Goal: Transaction & Acquisition: Obtain resource

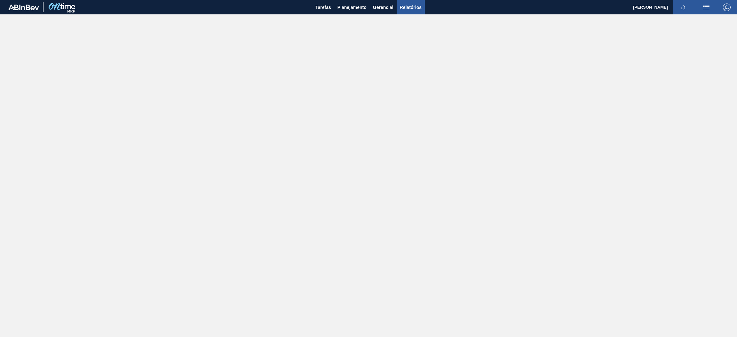
click at [419, 9] on span "Relatórios" at bounding box center [411, 8] width 22 height 8
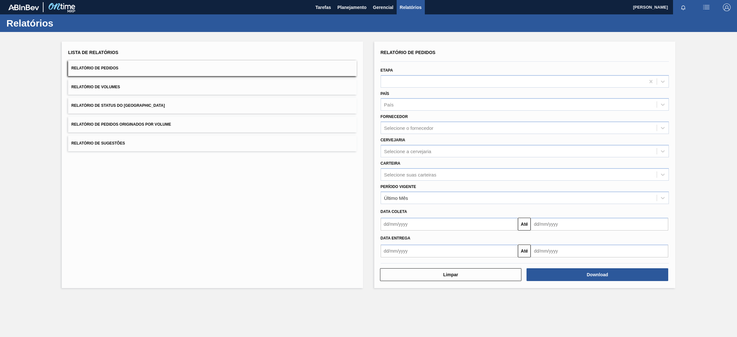
click at [157, 124] on span "Relatório de Pedidos Originados por Volume" at bounding box center [121, 124] width 100 height 4
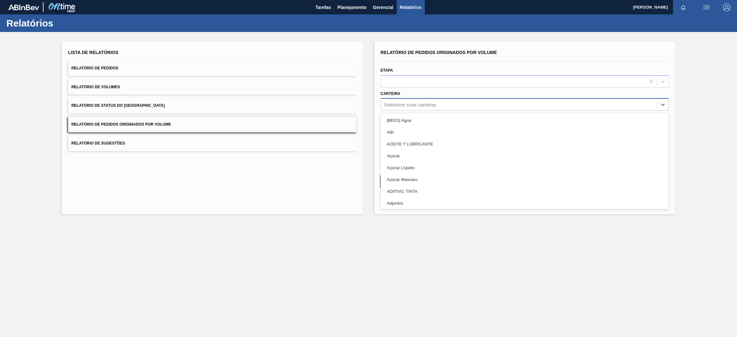
click at [405, 105] on div "Selecione suas carteiras" at bounding box center [410, 104] width 52 height 5
type input "pre"
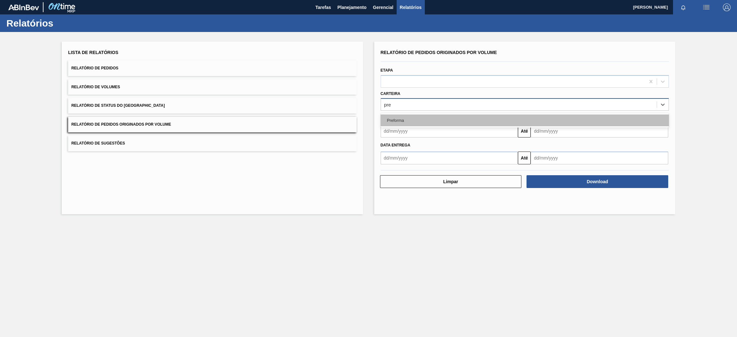
click at [415, 122] on div "Preforma" at bounding box center [525, 121] width 289 height 12
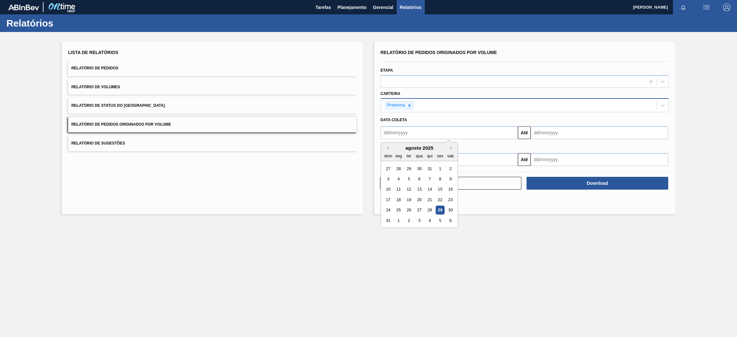
click at [423, 132] on input "text" at bounding box center [450, 132] width 138 height 13
click at [528, 115] on div "Data coleta" at bounding box center [525, 119] width 294 height 11
click at [419, 132] on input "text" at bounding box center [450, 132] width 138 height 13
click at [388, 148] on button "Previous Month" at bounding box center [386, 148] width 4 height 4
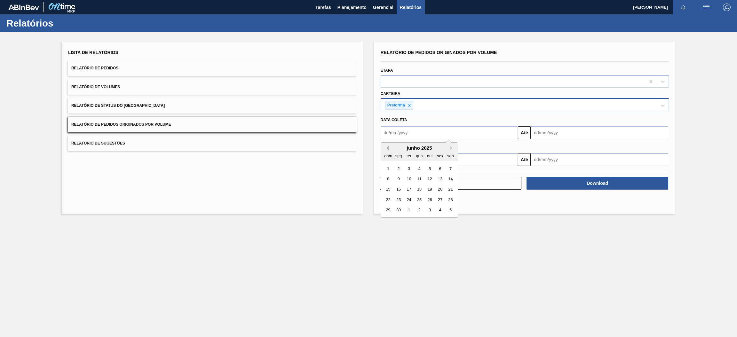
click at [388, 148] on button "Previous Month" at bounding box center [386, 148] width 4 height 4
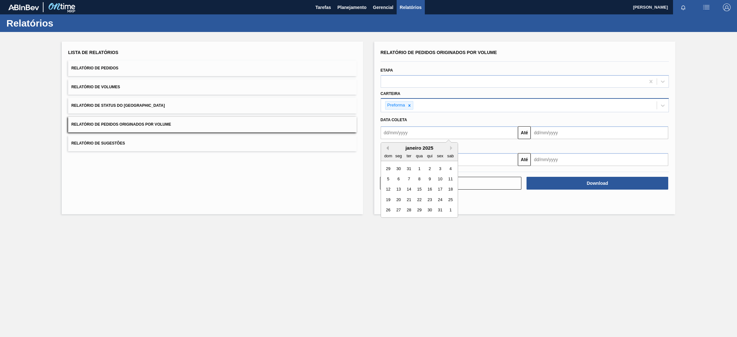
click at [388, 148] on button "Previous Month" at bounding box center [386, 148] width 4 height 4
click at [450, 148] on button "Next Month" at bounding box center [452, 148] width 4 height 4
click at [451, 151] on div "dom seg ter qua qui sex sab" at bounding box center [419, 156] width 77 height 10
click at [452, 149] on button "Next Month" at bounding box center [452, 148] width 4 height 4
click at [386, 147] on button "Previous Month" at bounding box center [386, 148] width 4 height 4
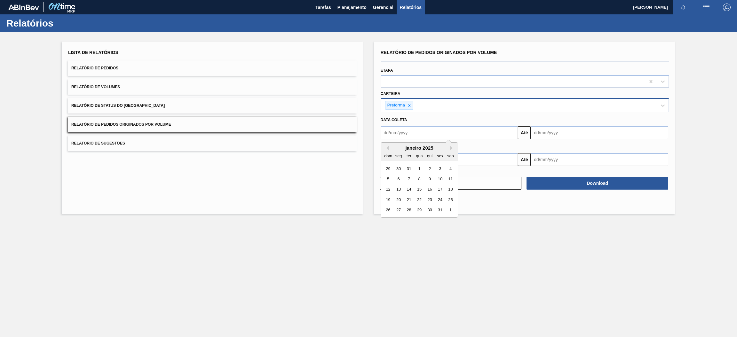
click at [418, 167] on div "1" at bounding box center [419, 169] width 9 height 9
type input "[DATE]"
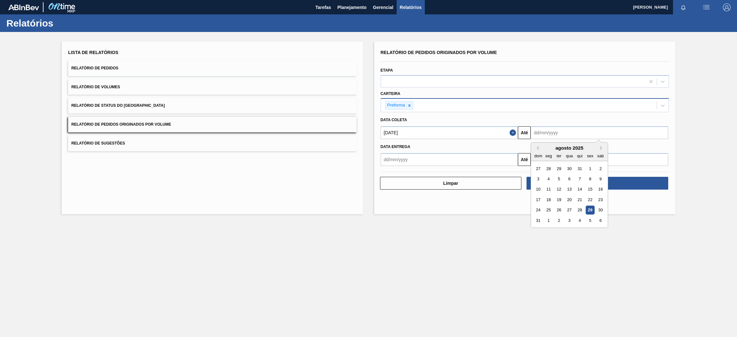
click at [550, 134] on input "text" at bounding box center [600, 132] width 138 height 13
click at [552, 147] on div "agosto 2025" at bounding box center [569, 147] width 77 height 5
click at [601, 148] on button "Next Month" at bounding box center [602, 148] width 4 height 4
click at [559, 209] on div "30" at bounding box center [559, 210] width 9 height 9
type input "[DATE]"
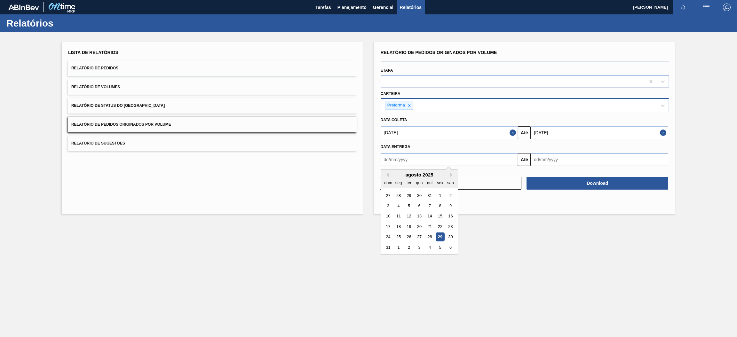
click at [468, 161] on input "text" at bounding box center [450, 159] width 138 height 13
click at [387, 176] on button "Previous Month" at bounding box center [386, 175] width 4 height 4
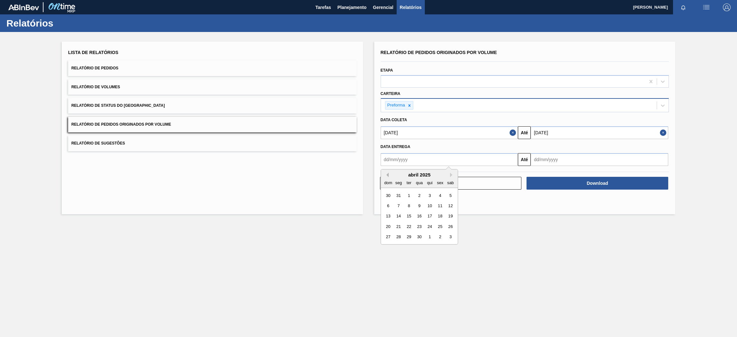
click at [387, 176] on button "Previous Month" at bounding box center [386, 175] width 4 height 4
click at [419, 195] on div "1" at bounding box center [419, 195] width 9 height 9
type input "[DATE]"
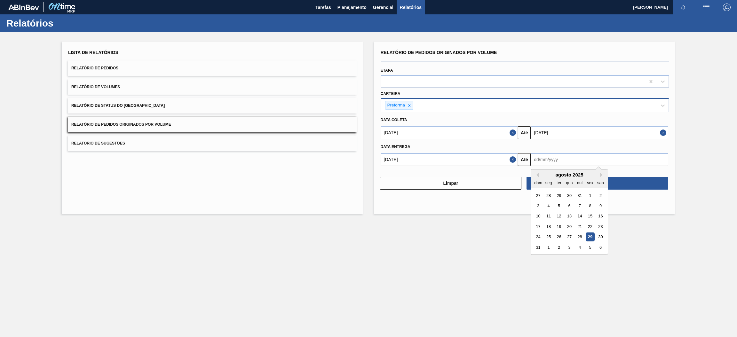
click at [560, 161] on input "text" at bounding box center [600, 159] width 138 height 13
click at [554, 175] on div "agosto 2025" at bounding box center [569, 174] width 77 height 5
click at [602, 174] on button "Next Month" at bounding box center [602, 175] width 4 height 4
click at [559, 236] on div "30" at bounding box center [559, 237] width 9 height 9
type input "[DATE]"
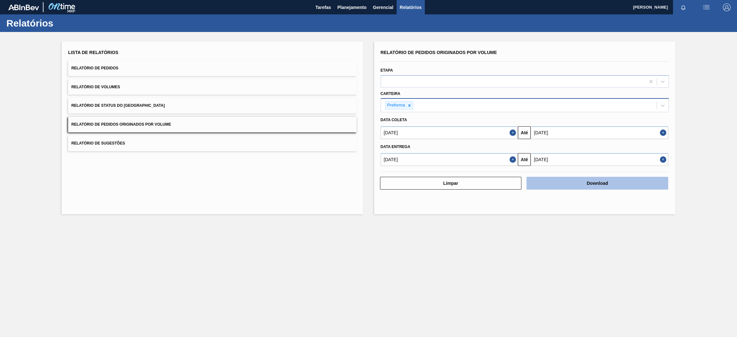
click at [623, 185] on button "Download" at bounding box center [598, 183] width 142 height 13
click at [123, 67] on button "Relatório de Pedidos" at bounding box center [212, 68] width 289 height 16
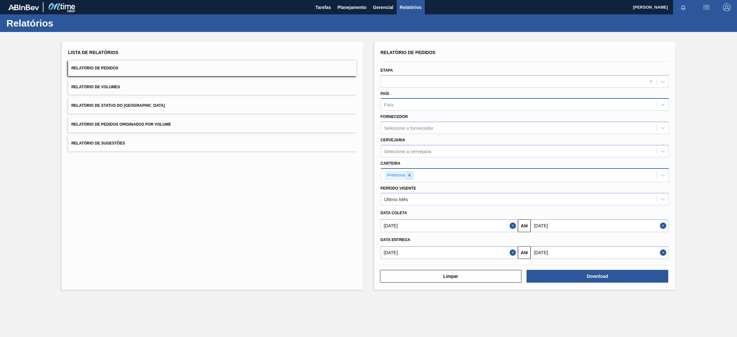
click at [410, 174] on icon at bounding box center [410, 175] width 2 height 2
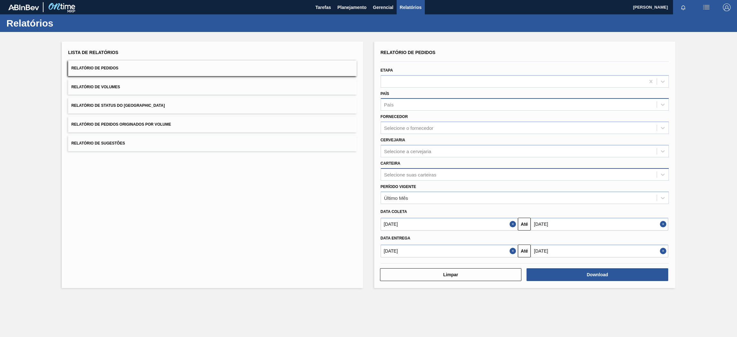
click at [514, 222] on button "Close" at bounding box center [514, 224] width 8 height 13
click at [664, 222] on button "Close" at bounding box center [664, 224] width 8 height 13
click at [409, 151] on div "Selecione a cervejaria" at bounding box center [407, 151] width 47 height 5
type input "br15"
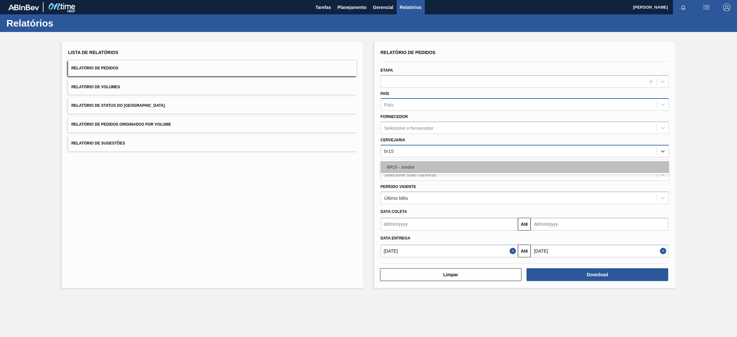
click at [420, 168] on div "BR15 - Jundiaí" at bounding box center [525, 167] width 289 height 12
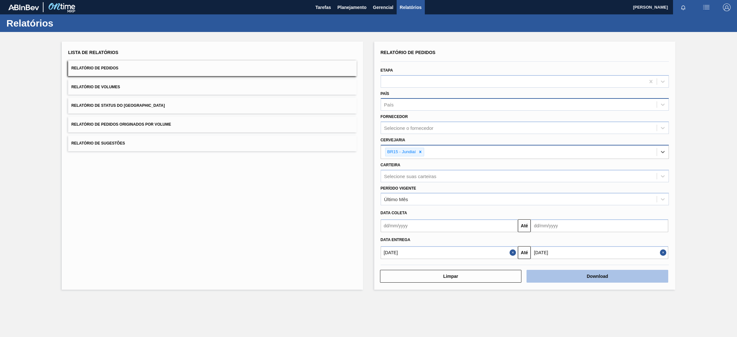
click at [605, 276] on button "Download" at bounding box center [598, 276] width 142 height 13
click at [434, 222] on input "text" at bounding box center [450, 226] width 138 height 13
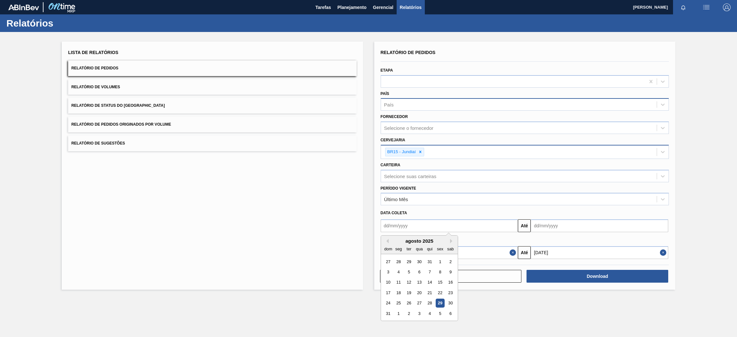
click at [439, 302] on div "29" at bounding box center [440, 303] width 9 height 9
type input "[DATE]"
click at [512, 225] on button "Close" at bounding box center [514, 226] width 8 height 13
click at [486, 224] on input "text" at bounding box center [450, 226] width 138 height 13
click at [440, 303] on div "29" at bounding box center [440, 303] width 9 height 9
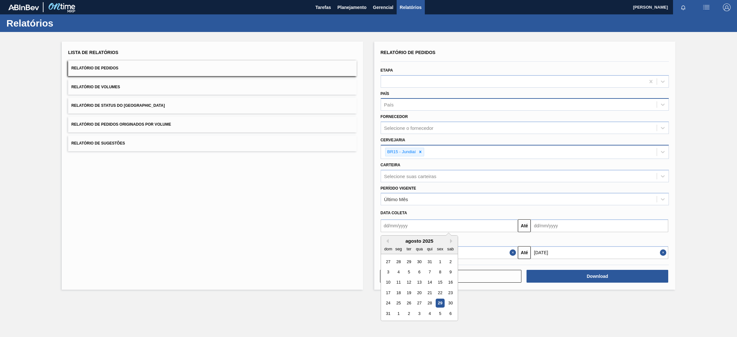
type input "[DATE]"
click at [514, 253] on button "Close" at bounding box center [514, 252] width 8 height 13
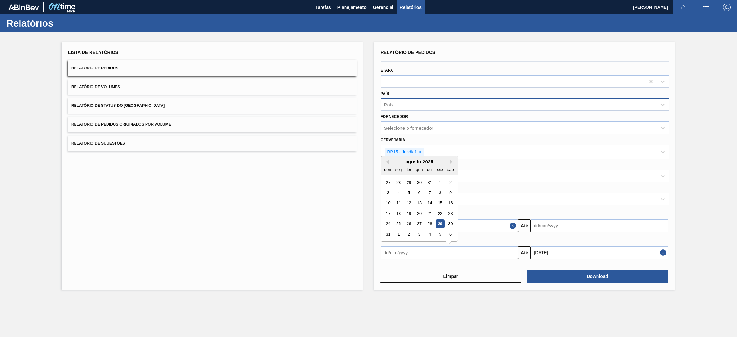
click at [502, 251] on input "text" at bounding box center [450, 252] width 138 height 13
click at [441, 223] on div "29" at bounding box center [440, 224] width 9 height 9
type input "[DATE]"
click at [553, 226] on input "text" at bounding box center [600, 226] width 138 height 13
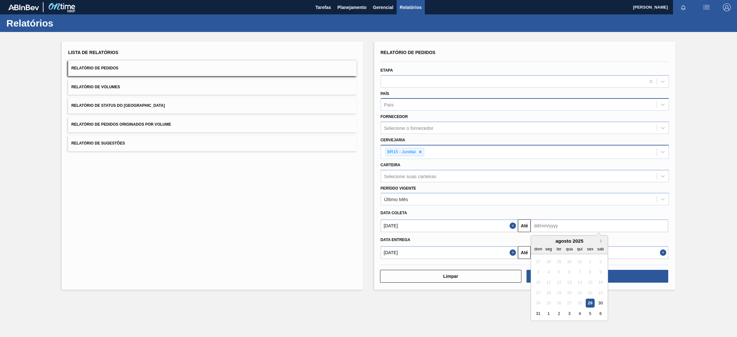
click at [548, 239] on div "agosto 2025" at bounding box center [569, 240] width 77 height 5
click at [558, 242] on div "agosto 2025" at bounding box center [569, 240] width 77 height 5
click at [577, 239] on div "agosto 2025" at bounding box center [569, 240] width 77 height 5
click at [600, 239] on button "Next Month" at bounding box center [602, 241] width 4 height 4
click at [560, 303] on div "30" at bounding box center [559, 303] width 9 height 9
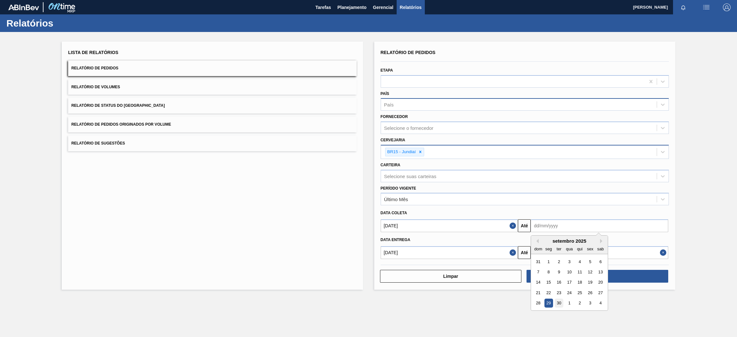
type input "[DATE]"
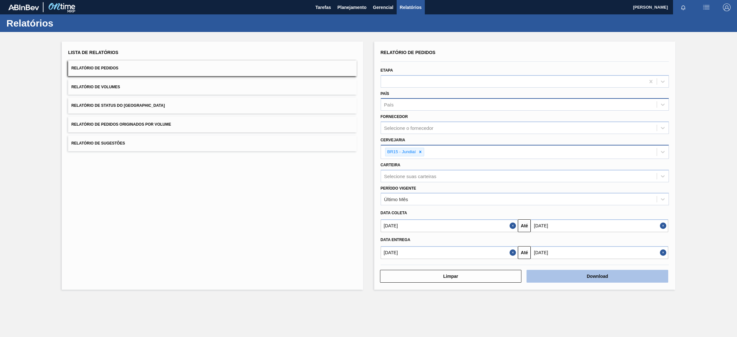
click at [597, 274] on button "Download" at bounding box center [598, 276] width 142 height 13
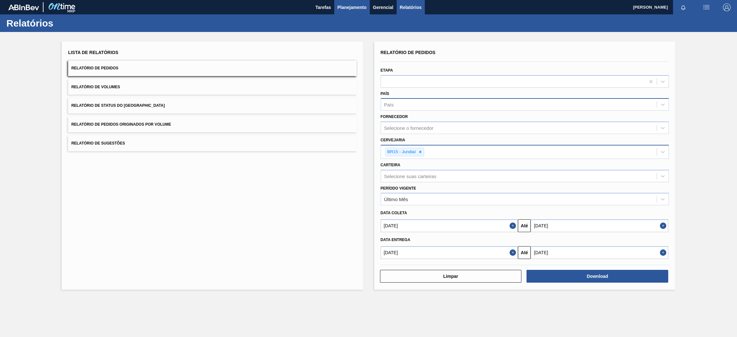
click at [352, 7] on span "Planejamento" at bounding box center [352, 8] width 29 height 8
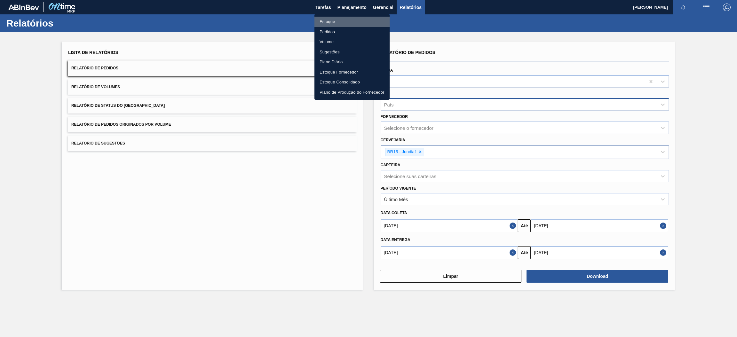
drag, startPoint x: 341, startPoint y: 19, endPoint x: 338, endPoint y: 27, distance: 8.3
click at [341, 19] on li "Estoque" at bounding box center [352, 22] width 75 height 10
